Goal: Information Seeking & Learning: Learn about a topic

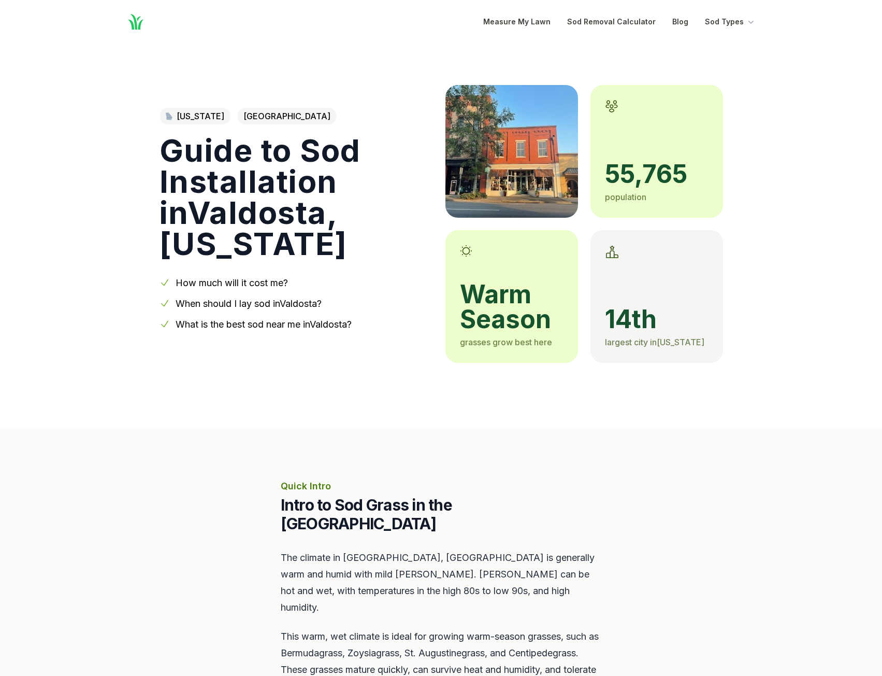
click at [136, 429] on section "Quick Intro Intro to Sod Grass in the [GEOGRAPHIC_DATA] Area The climate in [GE…" at bounding box center [441, 617] width 882 height 377
click at [149, 437] on section "Quick Intro Intro to Sod Grass in the [GEOGRAPHIC_DATA] Area The climate in [GE…" at bounding box center [441, 617] width 882 height 377
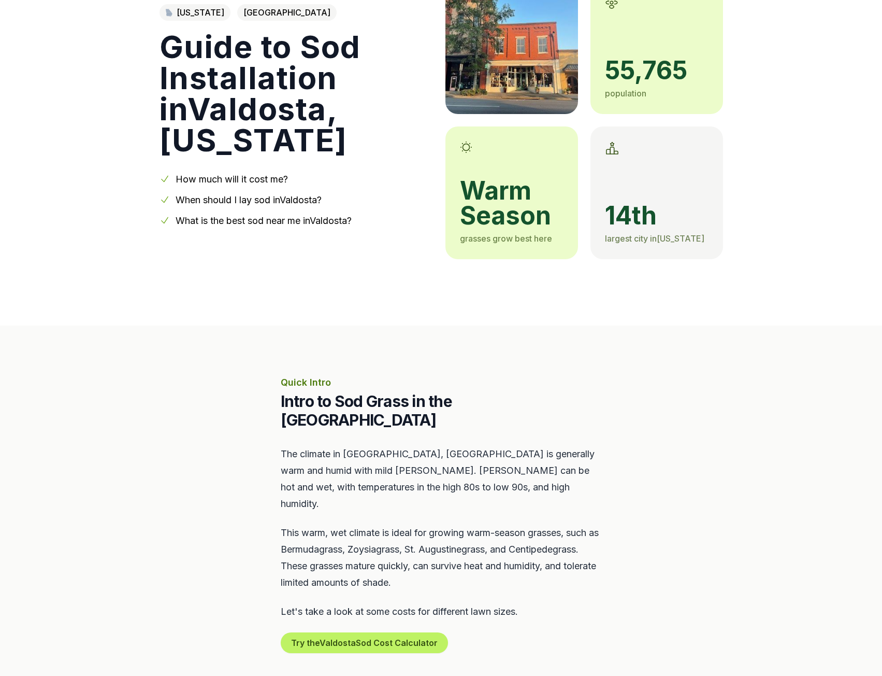
scroll to position [155, 0]
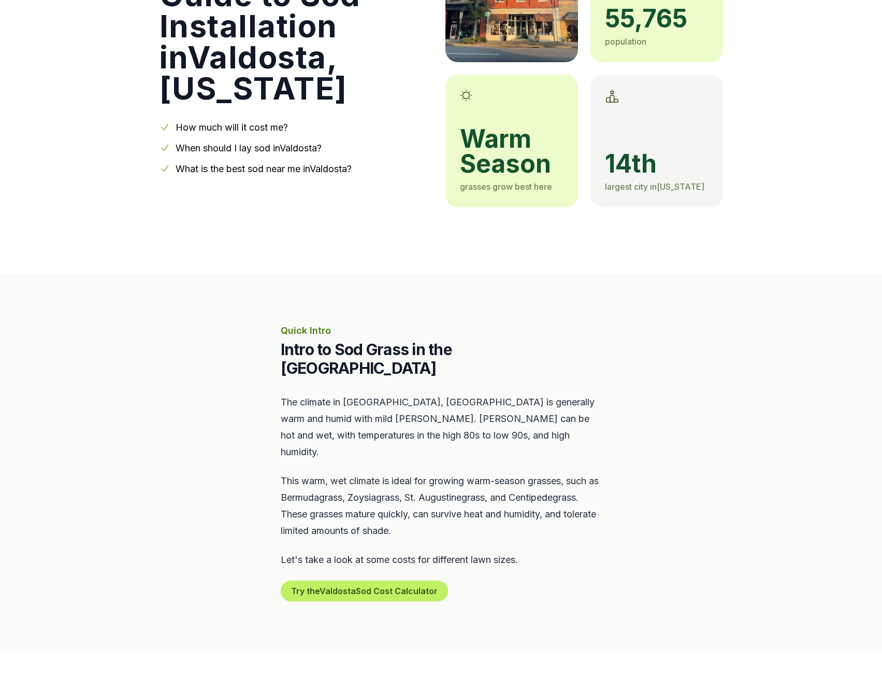
click at [186, 398] on section "Quick Intro Intro to Sod Grass in the [GEOGRAPHIC_DATA] Area The climate in [GE…" at bounding box center [441, 462] width 882 height 377
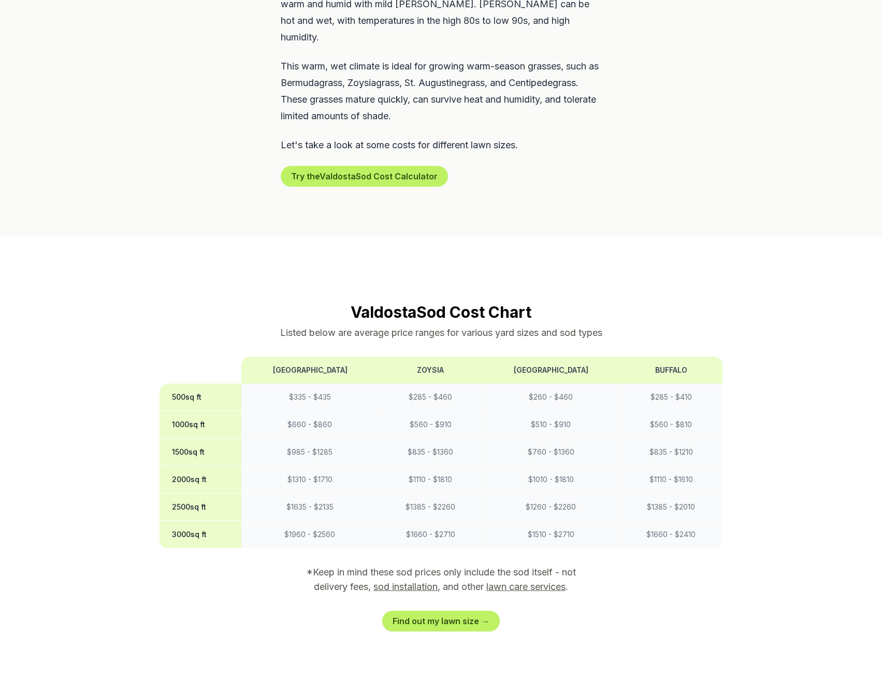
scroll to position [622, 0]
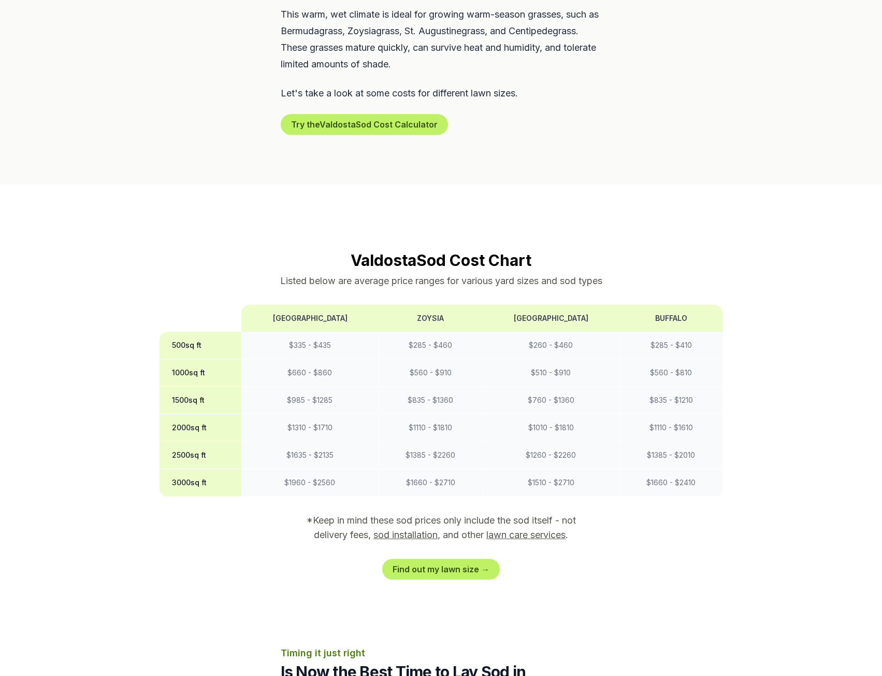
click at [163, 467] on section "Valdosta Sod Cost Chart Listed below are average price ranges for various yard …" at bounding box center [442, 415] width 564 height 329
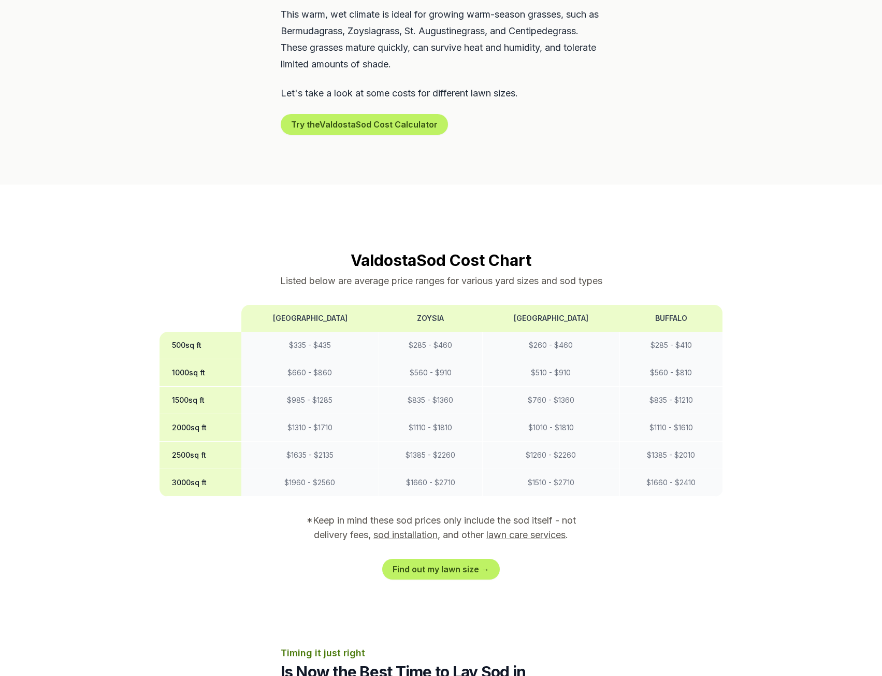
drag, startPoint x: 111, startPoint y: 300, endPoint x: 118, endPoint y: 319, distance: 20.3
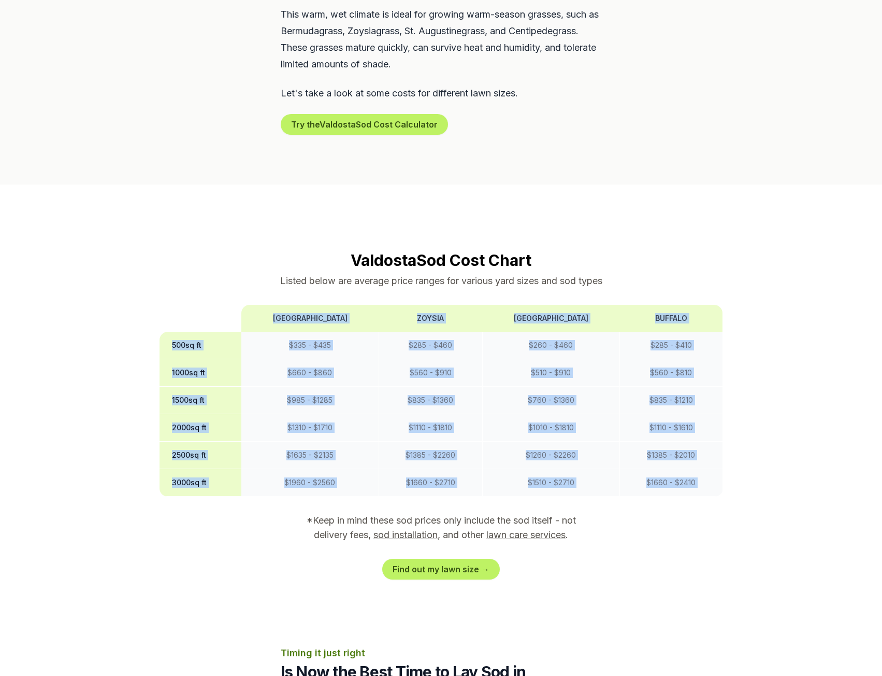
drag, startPoint x: 118, startPoint y: 319, endPoint x: 121, endPoint y: 480, distance: 160.7
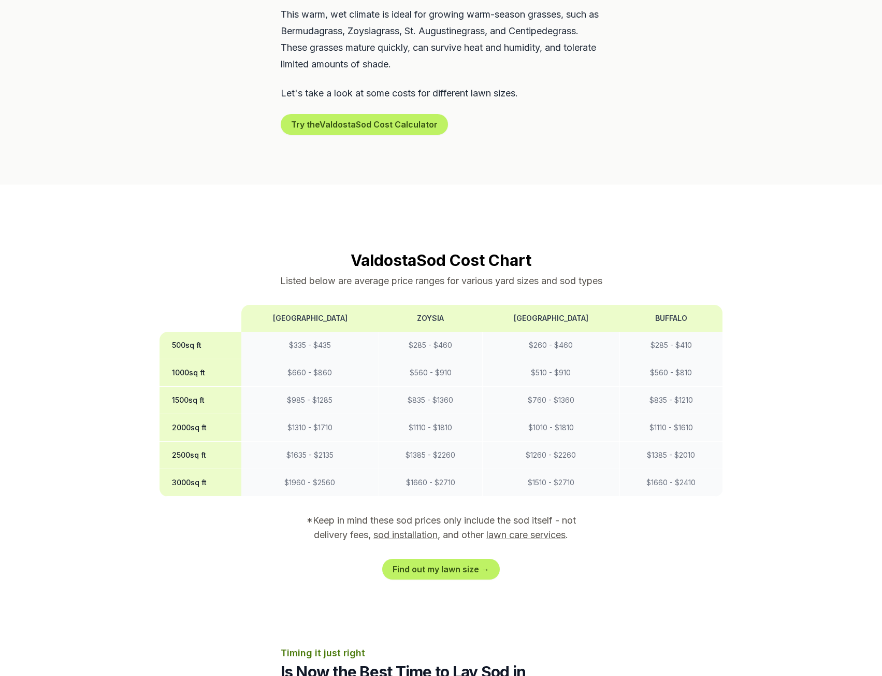
scroll to position [725, 0]
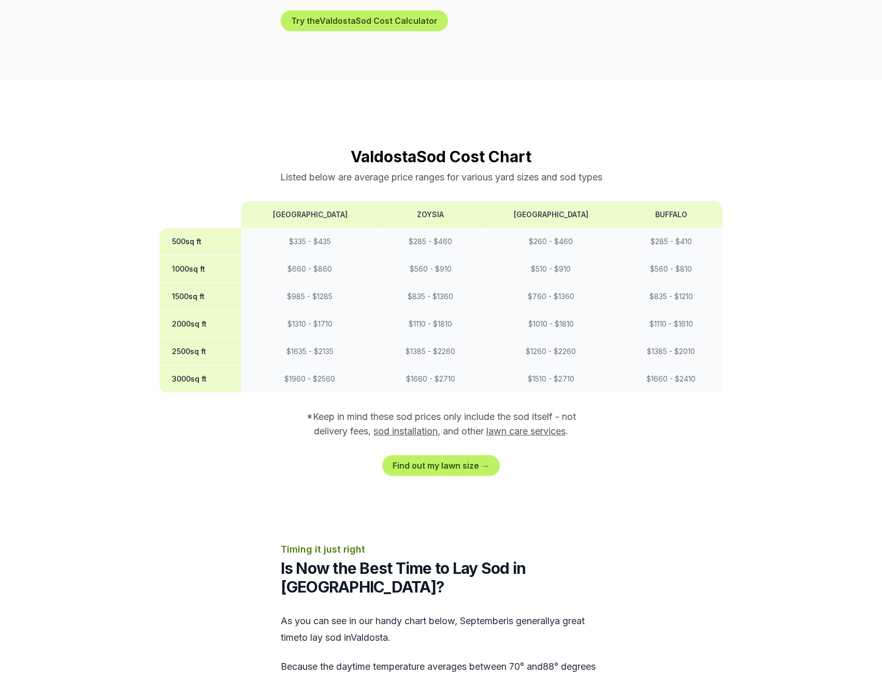
click at [647, 455] on div "Find out my lawn size →" at bounding box center [442, 465] width 564 height 21
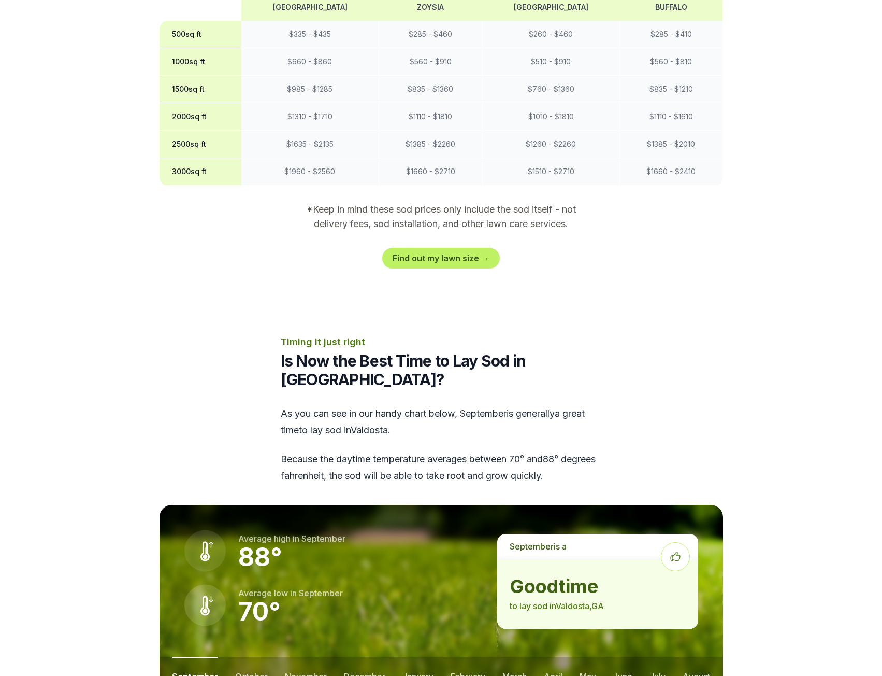
scroll to position [1140, 0]
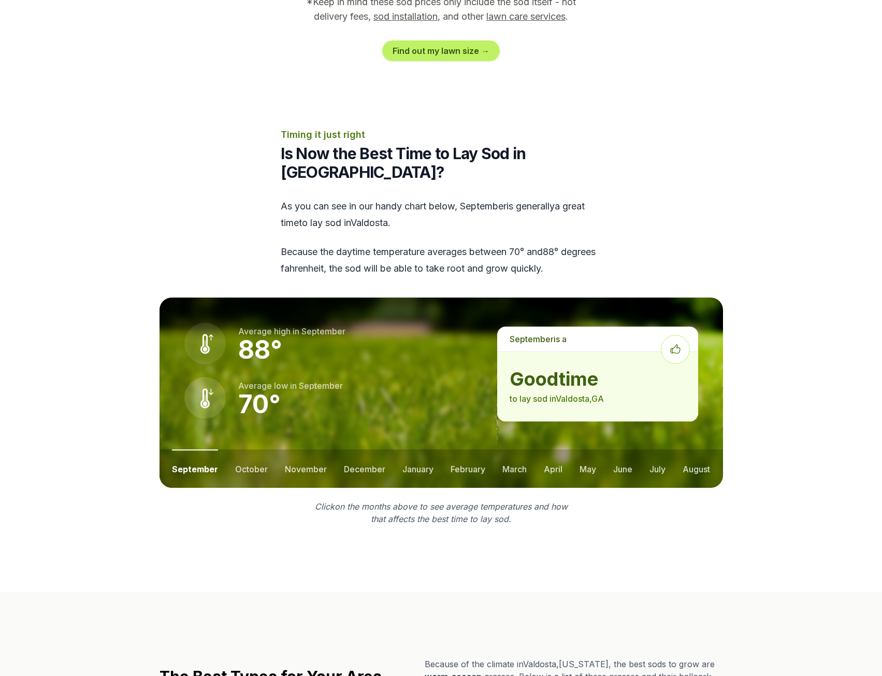
click at [262, 449] on button "october" at bounding box center [251, 468] width 33 height 38
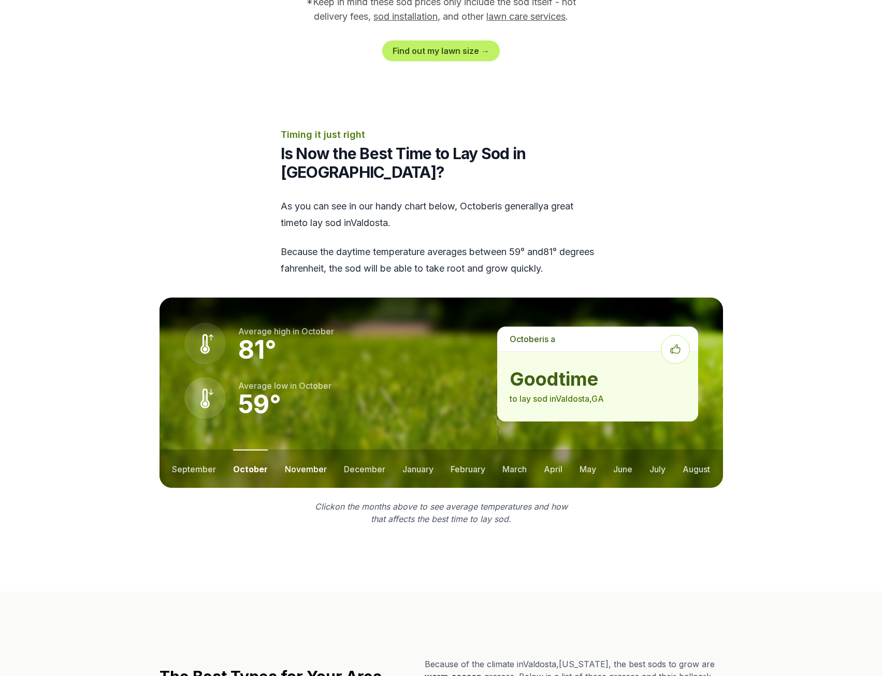
click at [293, 449] on button "november" at bounding box center [306, 468] width 42 height 38
click at [363, 449] on button "december" at bounding box center [363, 468] width 41 height 38
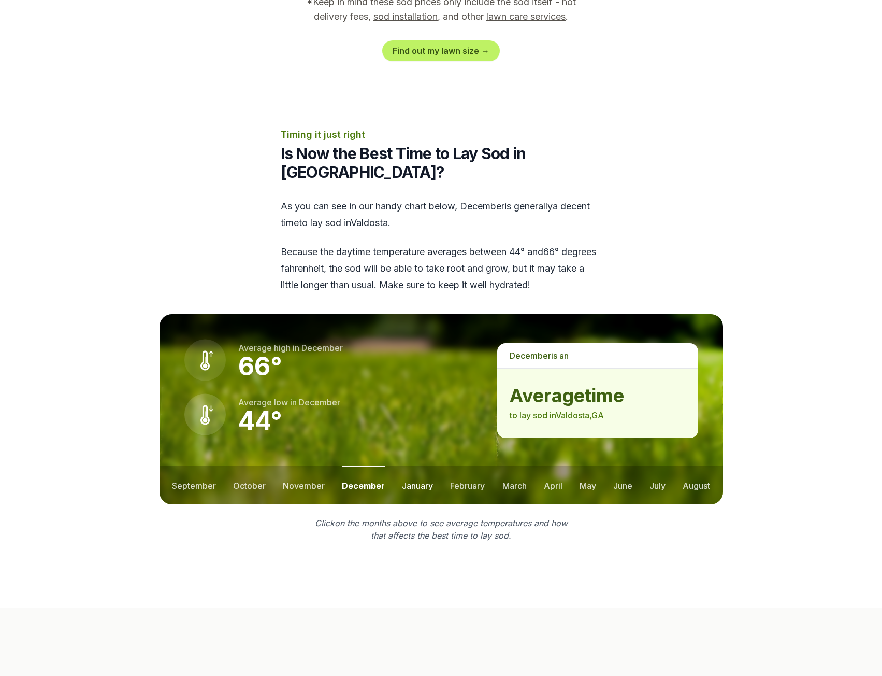
click at [409, 466] on button "january" at bounding box center [417, 485] width 31 height 38
click at [459, 466] on button "february" at bounding box center [469, 485] width 35 height 38
click at [507, 466] on button "march" at bounding box center [515, 485] width 24 height 38
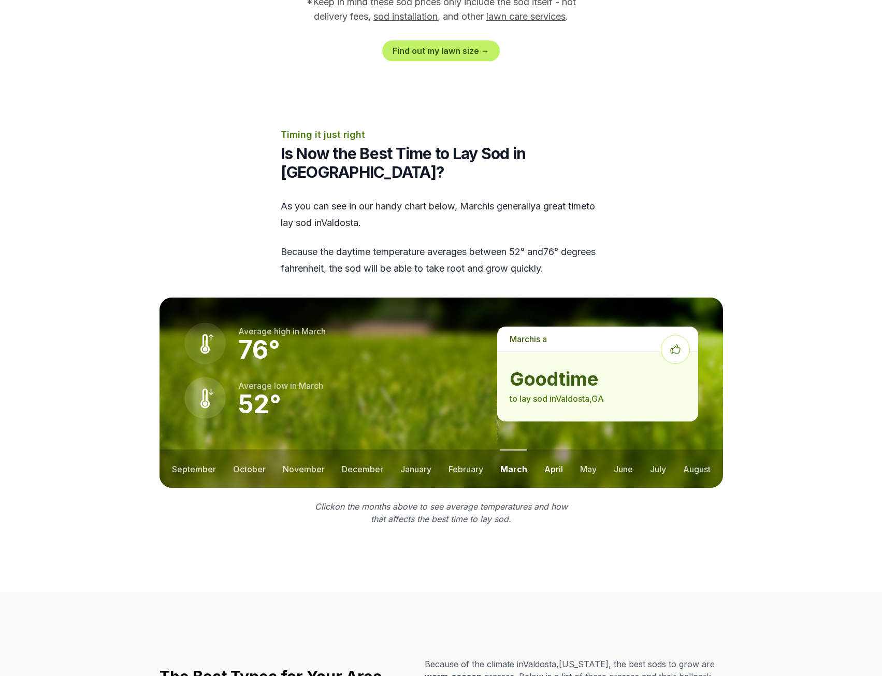
click at [557, 449] on button "april" at bounding box center [554, 468] width 19 height 38
click at [585, 449] on button "may" at bounding box center [587, 468] width 17 height 38
drag, startPoint x: 611, startPoint y: 416, endPoint x: 618, endPoint y: 416, distance: 6.8
click at [614, 449] on button "june" at bounding box center [623, 468] width 19 height 38
drag, startPoint x: 653, startPoint y: 418, endPoint x: 676, endPoint y: 418, distance: 22.3
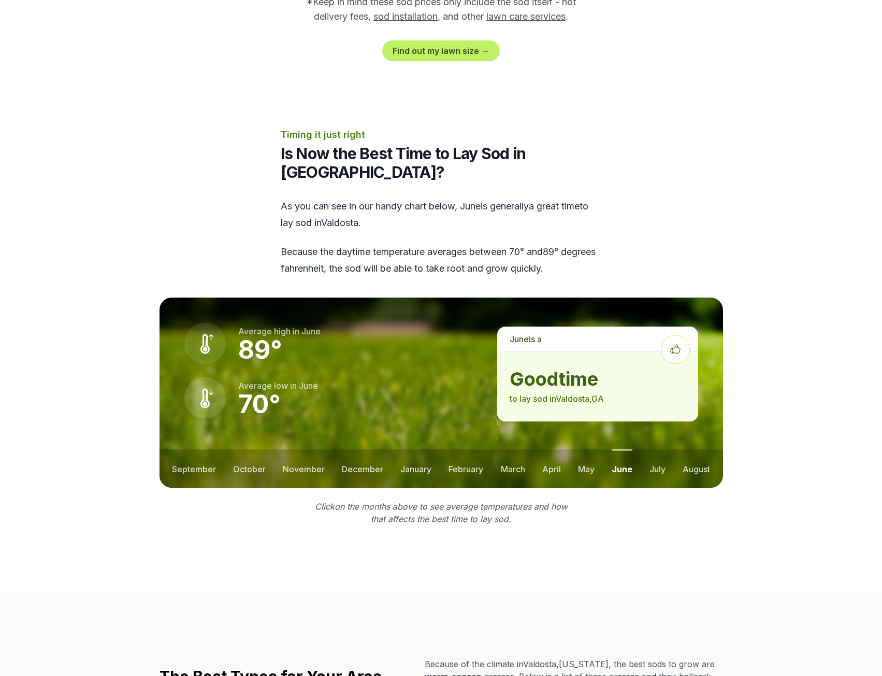
click at [654, 449] on button "july" at bounding box center [658, 468] width 16 height 38
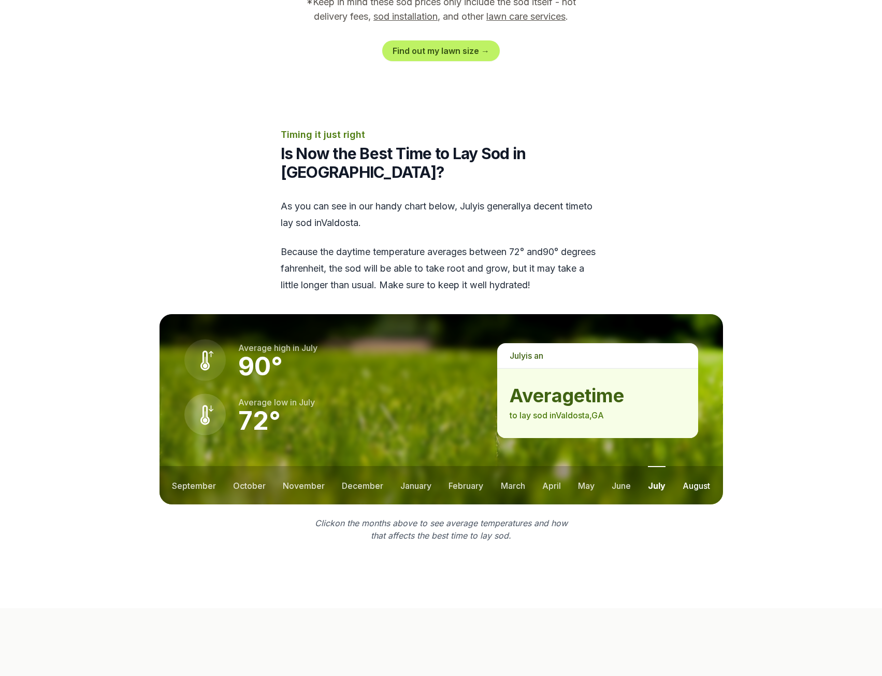
click at [696, 466] on button "august" at bounding box center [696, 485] width 27 height 38
click at [191, 466] on button "september" at bounding box center [194, 485] width 44 height 38
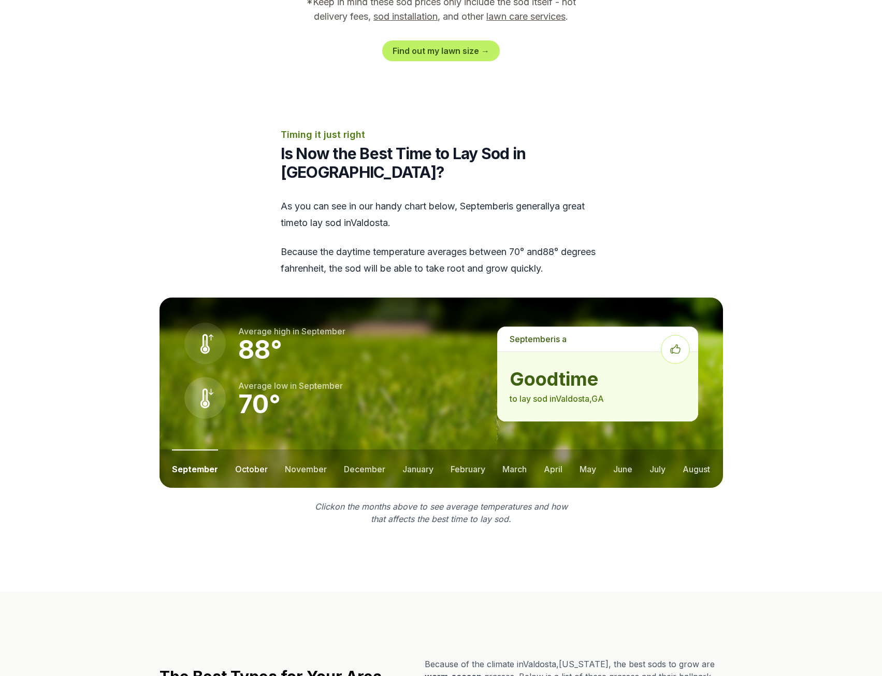
click at [264, 449] on button "october" at bounding box center [251, 468] width 33 height 38
click at [300, 449] on button "november" at bounding box center [306, 468] width 42 height 38
click at [343, 449] on button "december" at bounding box center [363, 468] width 41 height 38
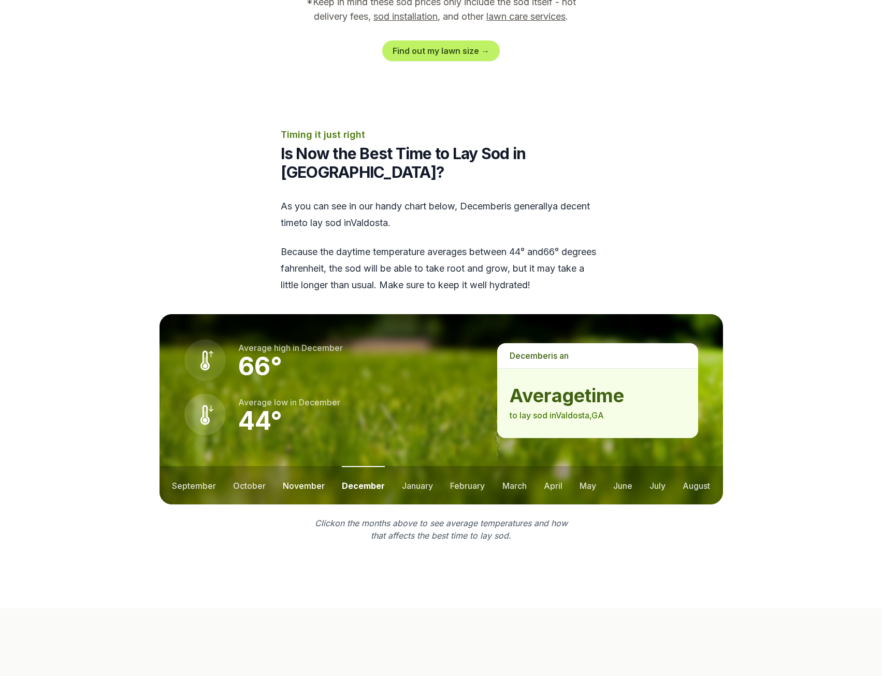
click at [305, 466] on button "november" at bounding box center [304, 485] width 42 height 38
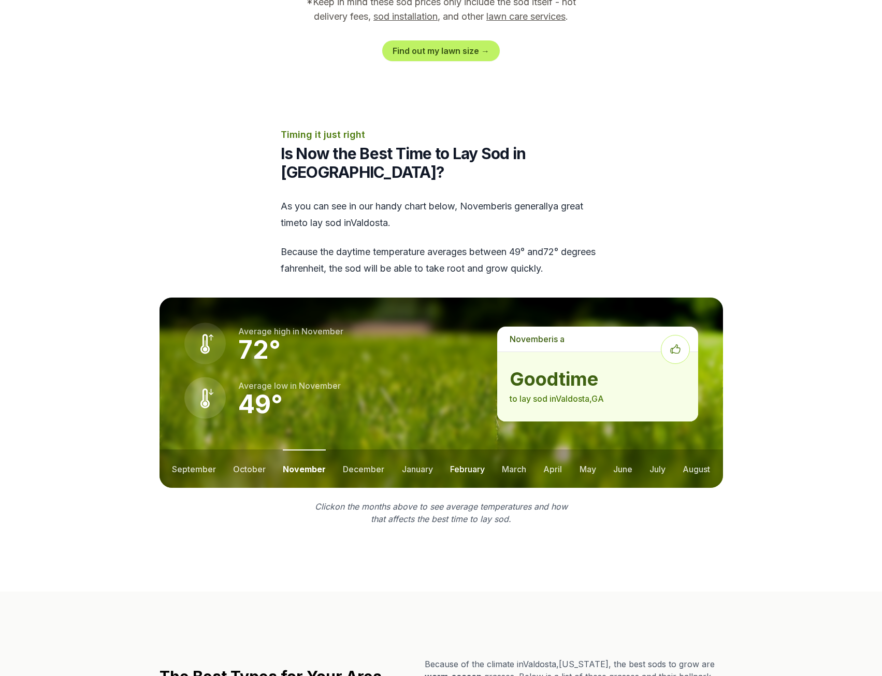
click at [468, 449] on button "february" at bounding box center [467, 468] width 35 height 38
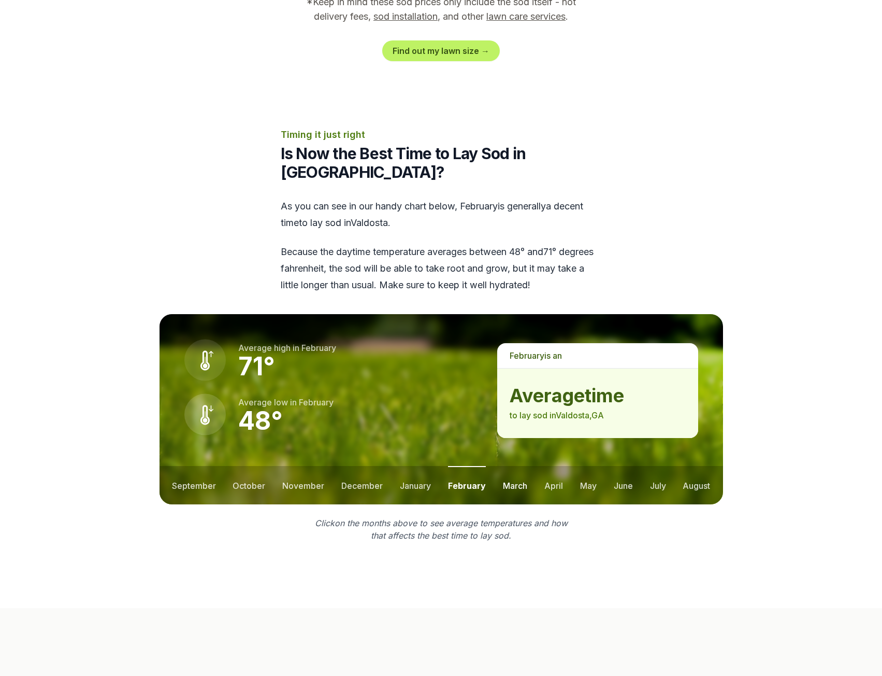
click at [503, 466] on button "march" at bounding box center [515, 485] width 24 height 38
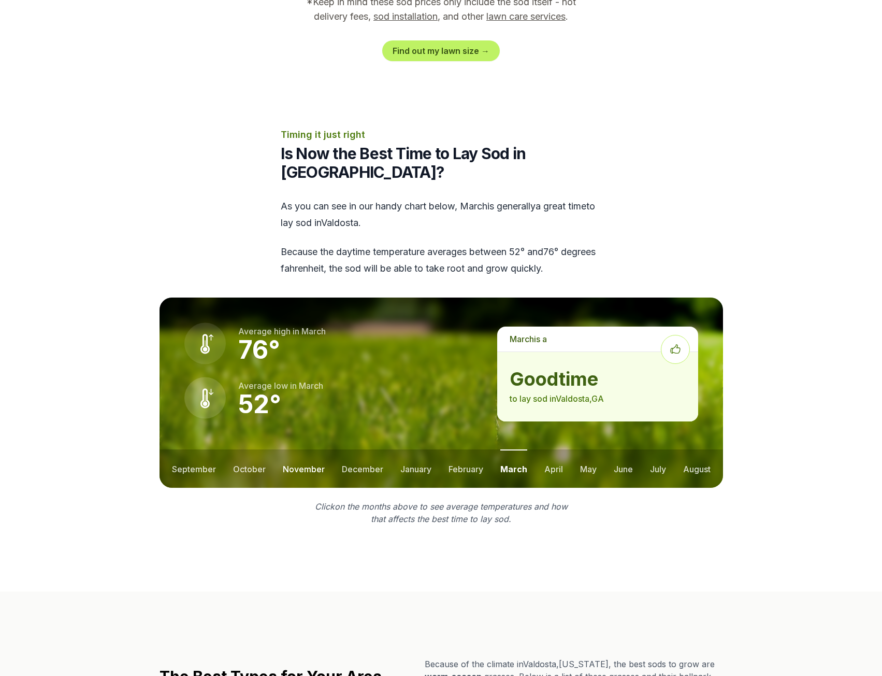
click at [298, 449] on button "november" at bounding box center [304, 468] width 42 height 38
drag, startPoint x: 356, startPoint y: 417, endPoint x: 459, endPoint y: 419, distance: 102.6
click at [459, 449] on ul "september october november december january february march april may june july …" at bounding box center [442, 468] width 564 height 38
click at [457, 449] on button "february" at bounding box center [467, 468] width 35 height 38
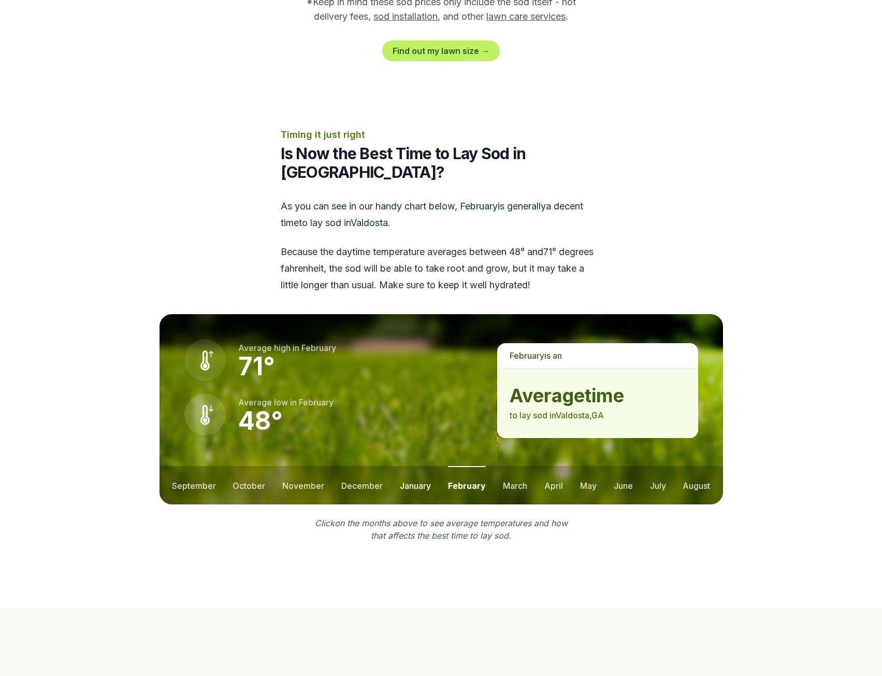
click at [421, 466] on button "january" at bounding box center [415, 485] width 31 height 38
click at [381, 466] on ul "september october november december january february march april may june july …" at bounding box center [442, 485] width 564 height 38
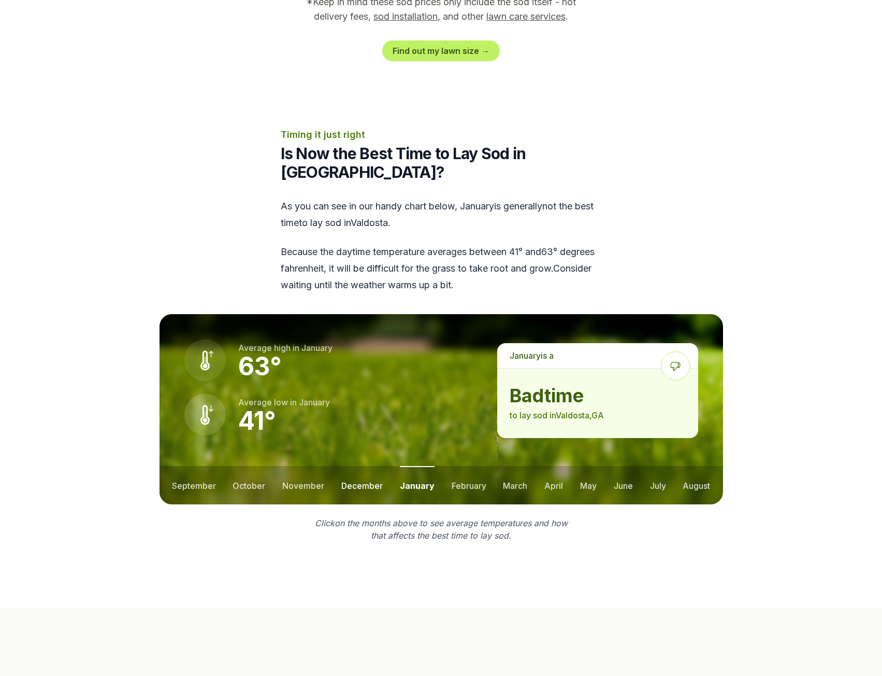
click at [358, 466] on button "december" at bounding box center [361, 485] width 41 height 38
click at [407, 466] on button "january" at bounding box center [417, 485] width 31 height 38
click at [440, 466] on ul "september october november december january february march april may june july …" at bounding box center [442, 485] width 564 height 38
click at [452, 466] on button "february" at bounding box center [469, 485] width 35 height 38
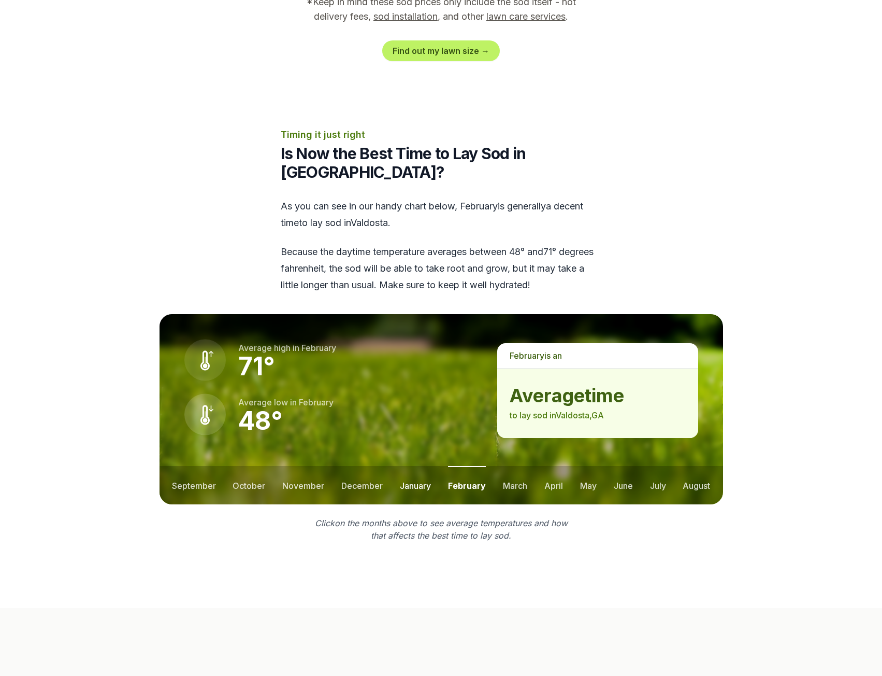
click at [420, 466] on button "january" at bounding box center [415, 485] width 31 height 38
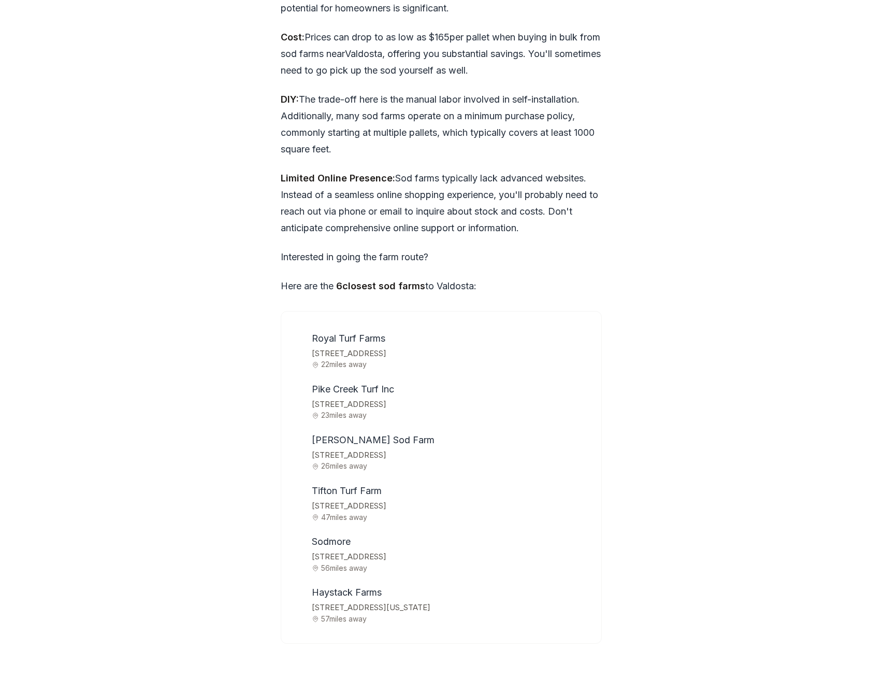
scroll to position [3088, 0]
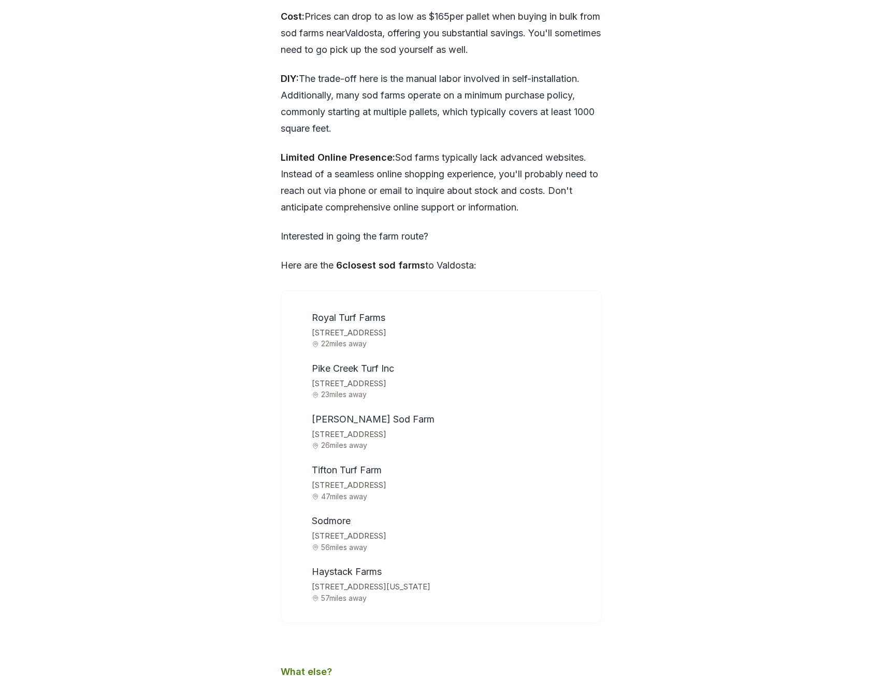
click at [344, 563] on li "[GEOGRAPHIC_DATA] [STREET_ADDRESS][US_STATE] 57 miles away" at bounding box center [448, 582] width 281 height 38
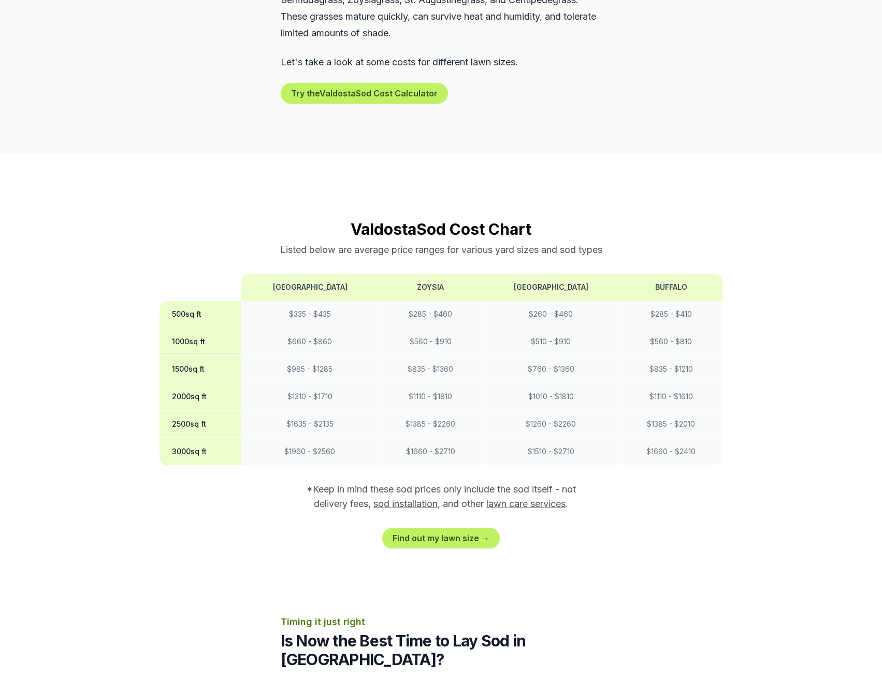
scroll to position [549, 0]
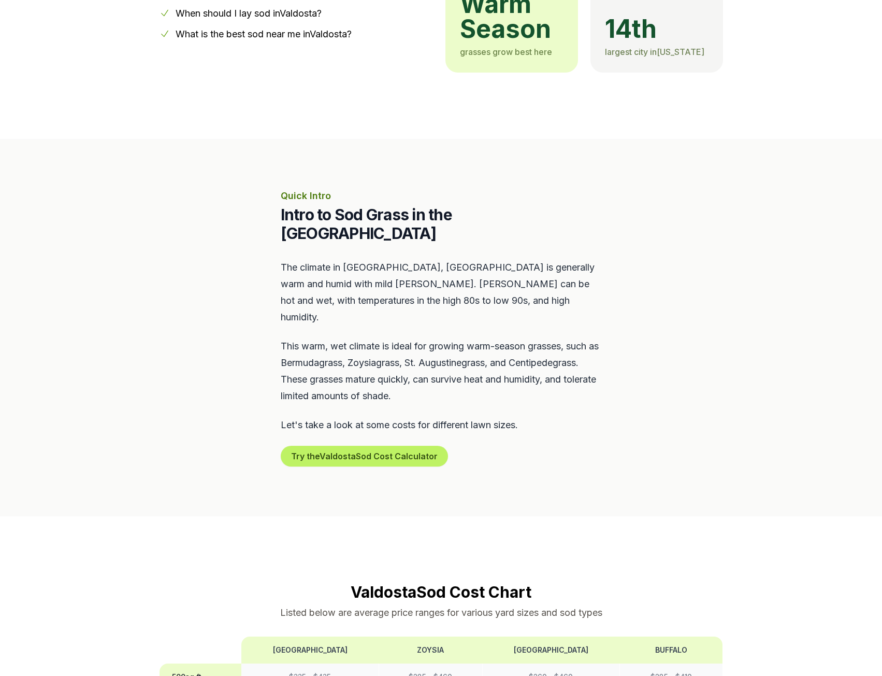
click at [99, 278] on section "Quick Intro Intro to Sod Grass in the [GEOGRAPHIC_DATA] Area The climate in [GE…" at bounding box center [441, 327] width 882 height 377
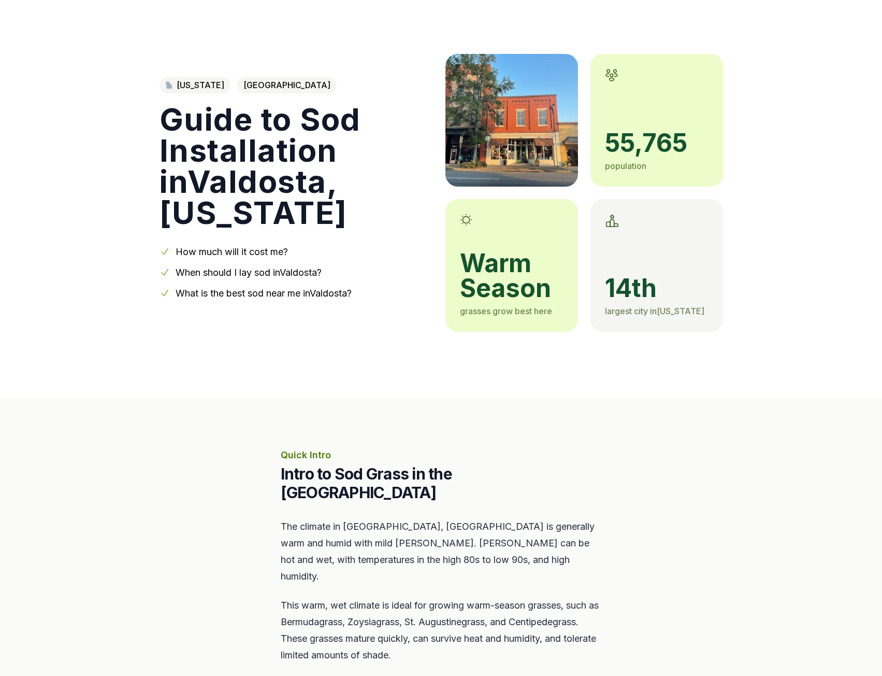
scroll to position [0, 0]
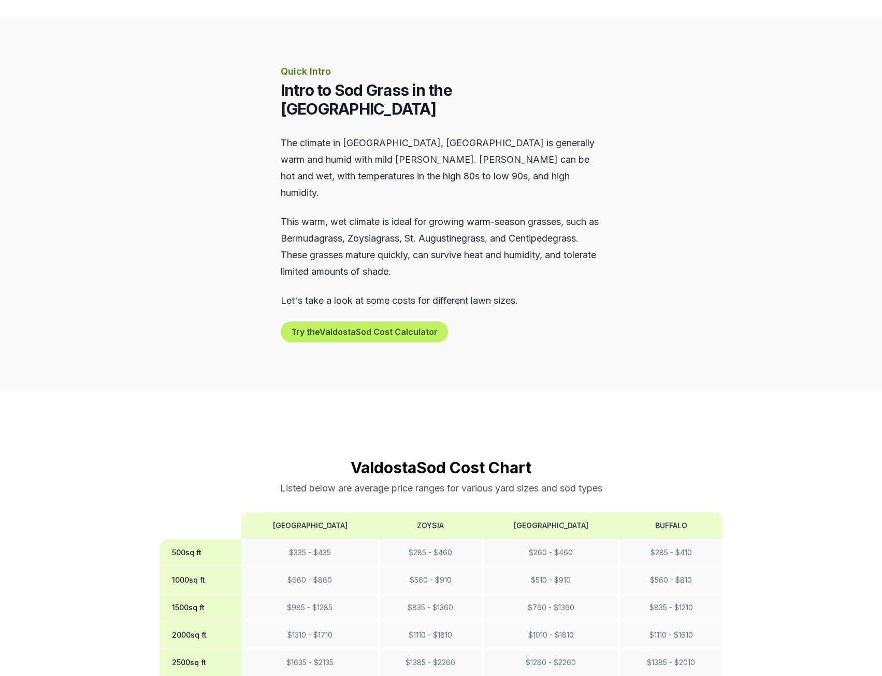
click at [170, 333] on section "Quick Intro Intro to Sod Grass in the [GEOGRAPHIC_DATA] Area The climate in [GE…" at bounding box center [441, 203] width 882 height 377
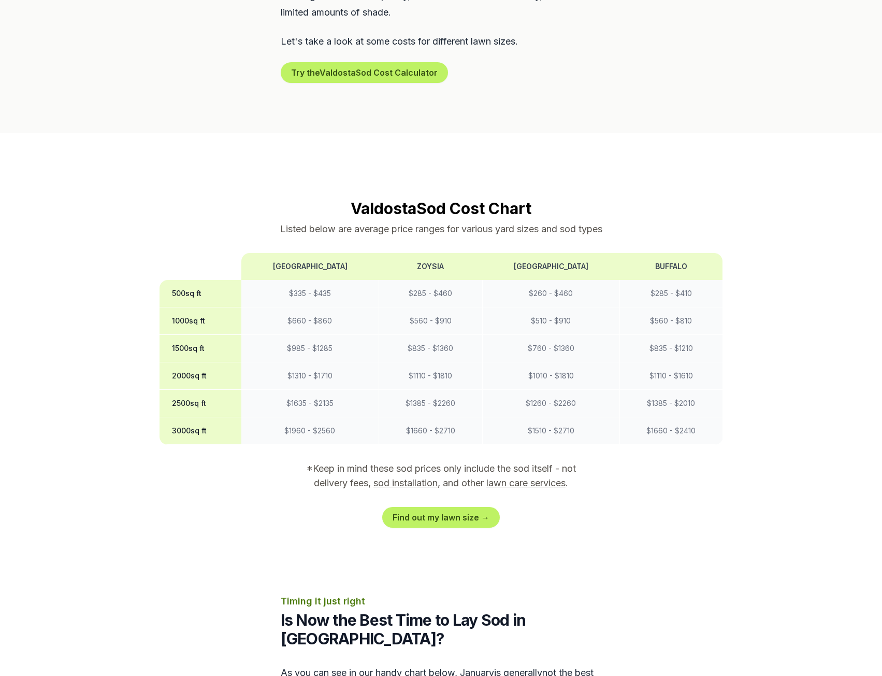
scroll to position [725, 0]
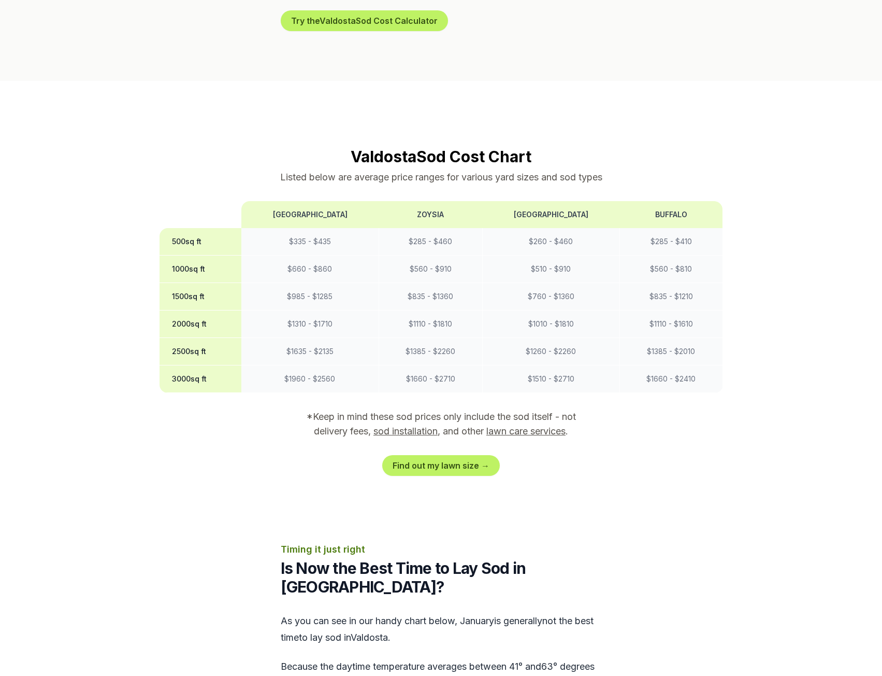
click at [191, 418] on section "Valdosta Sod Cost Chart Listed below are average price ranges for various yard …" at bounding box center [442, 311] width 564 height 329
